Goal: Information Seeking & Learning: Understand process/instructions

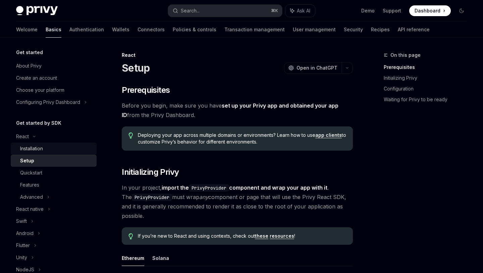
click at [59, 150] on div "Installation" at bounding box center [56, 148] width 73 height 8
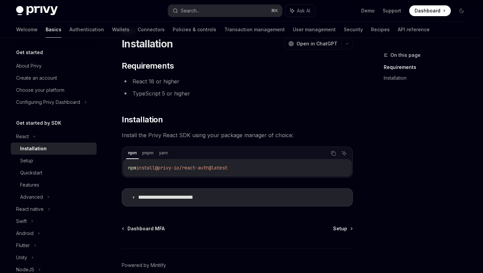
scroll to position [28, 0]
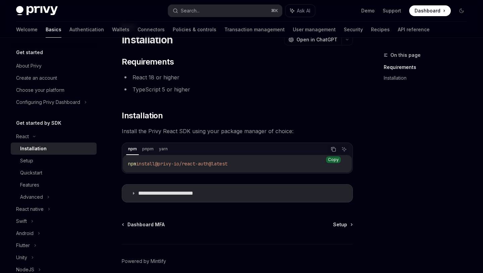
click at [330, 151] on button "Copy the contents from the code block" at bounding box center [333, 149] width 9 height 9
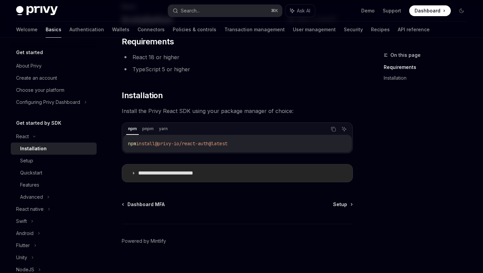
scroll to position [57, 0]
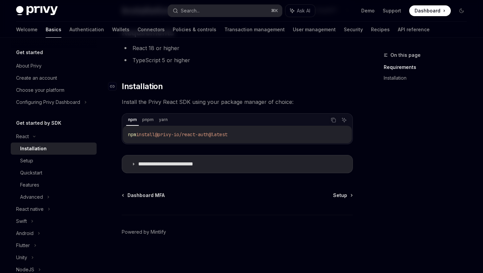
click at [247, 88] on h2 "​ Installation" at bounding box center [237, 86] width 231 height 11
click at [47, 184] on div "Features" at bounding box center [56, 185] width 73 height 8
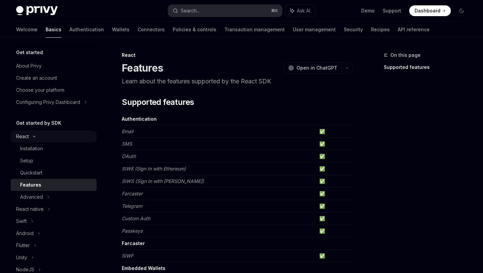
click at [47, 137] on div "React" at bounding box center [54, 136] width 86 height 12
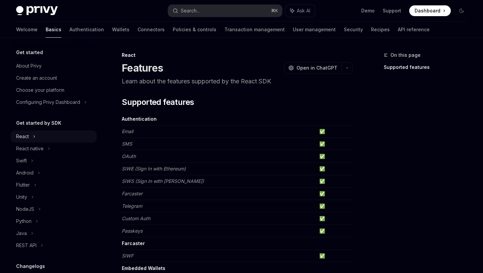
click at [59, 138] on div "React" at bounding box center [54, 136] width 86 height 12
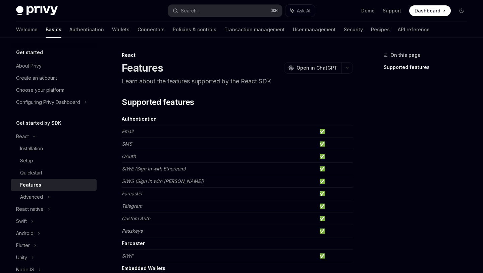
click at [50, 50] on div "Get started" at bounding box center [54, 52] width 86 height 8
click at [50, 59] on div "Get started About Privy Create an account Choose your platform Configuring Priv…" at bounding box center [54, 78] width 86 height 60
click at [50, 66] on div "About Privy" at bounding box center [54, 66] width 77 height 8
type textarea "*"
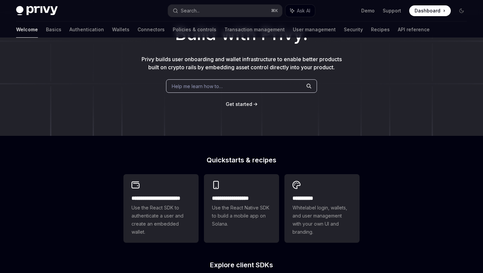
scroll to position [117, 0]
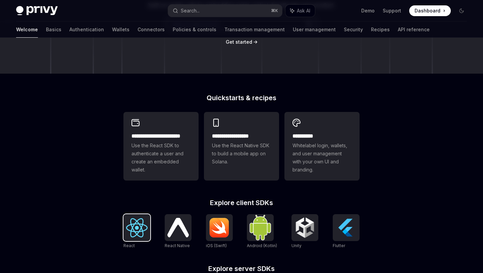
click at [142, 226] on img at bounding box center [136, 227] width 21 height 19
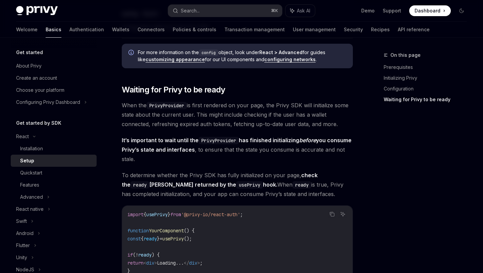
scroll to position [604, 0]
